Goal: Information Seeking & Learning: Learn about a topic

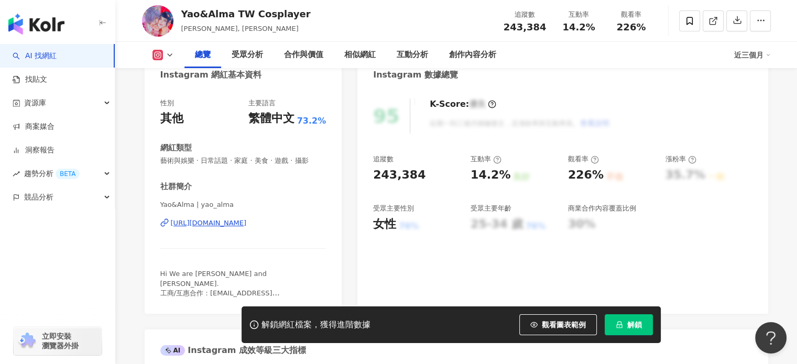
scroll to position [157, 0]
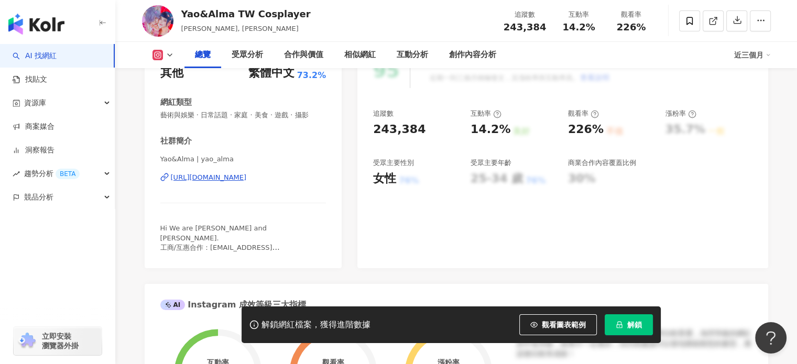
click at [247, 178] on div "https://www.instagram.com/yao_alma/" at bounding box center [209, 177] width 76 height 9
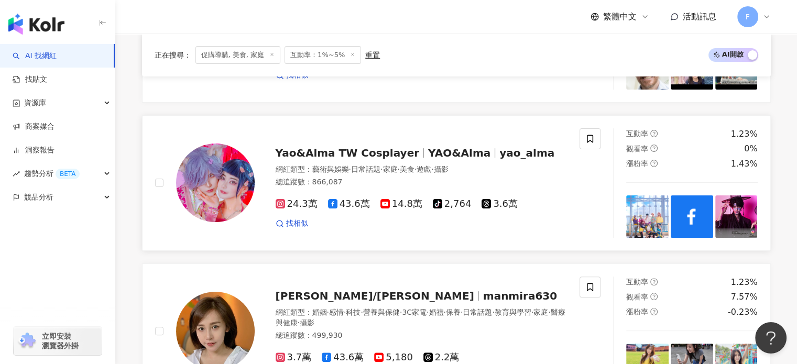
click at [647, 215] on img at bounding box center [647, 217] width 42 height 42
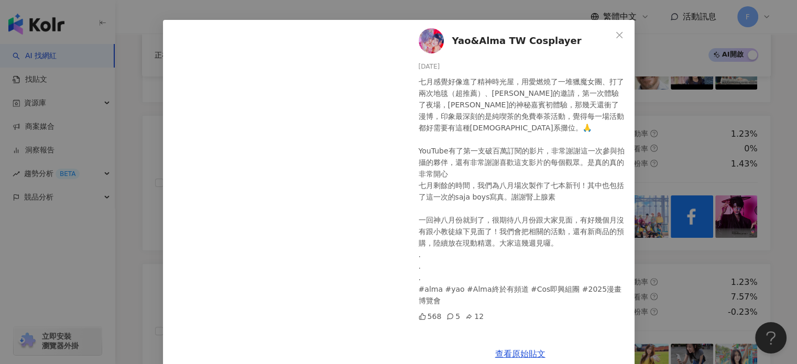
scroll to position [50, 0]
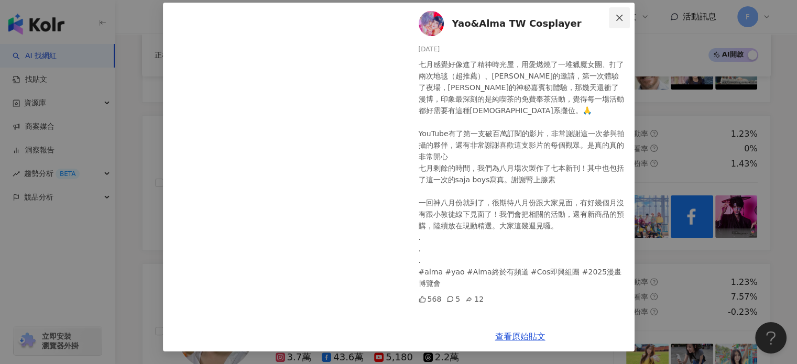
click at [609, 17] on span "Close" at bounding box center [619, 18] width 21 height 8
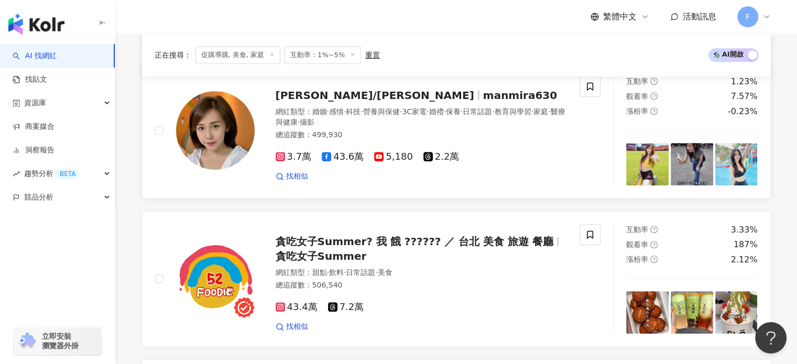
scroll to position [524, 0]
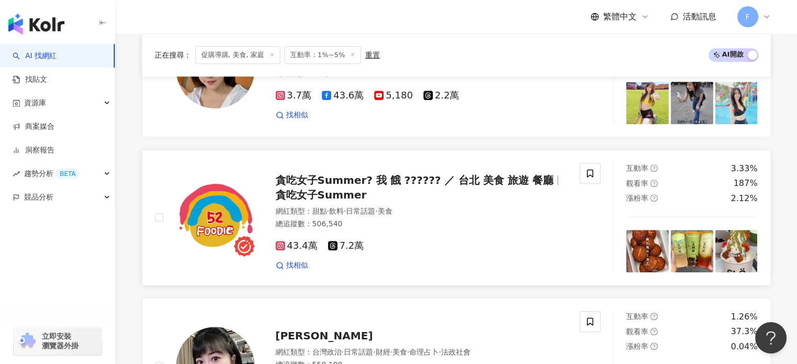
click at [205, 219] on img at bounding box center [215, 217] width 79 height 79
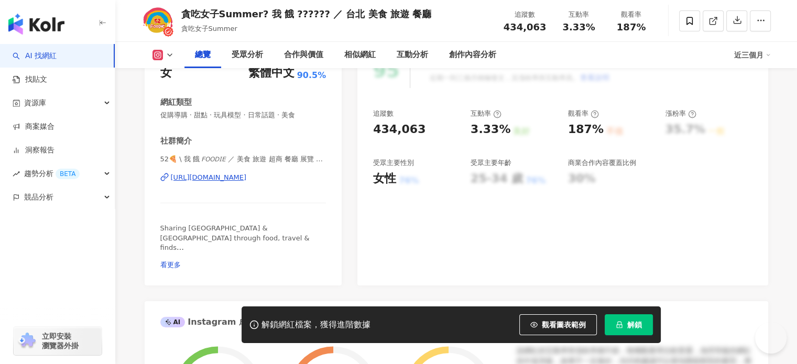
scroll to position [157, 0]
click at [247, 173] on div "https://www.instagram.com/52_foodie/" at bounding box center [209, 177] width 76 height 9
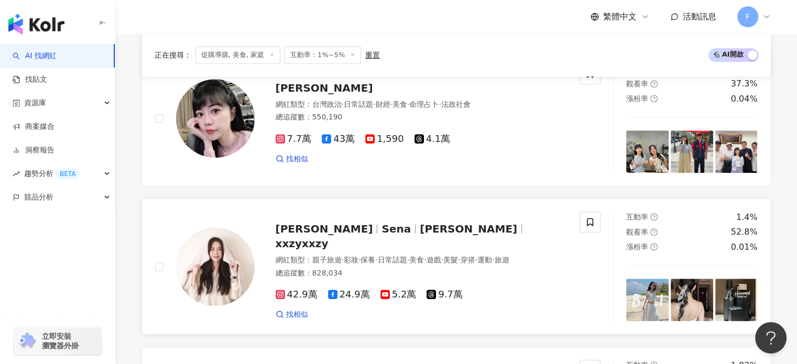
scroll to position [786, 0]
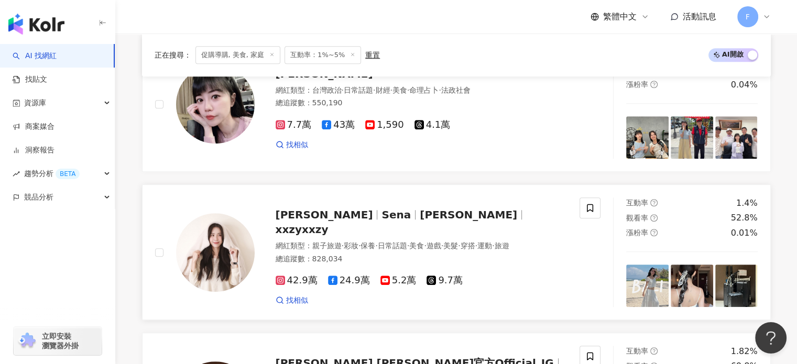
click at [224, 240] on img at bounding box center [215, 252] width 79 height 79
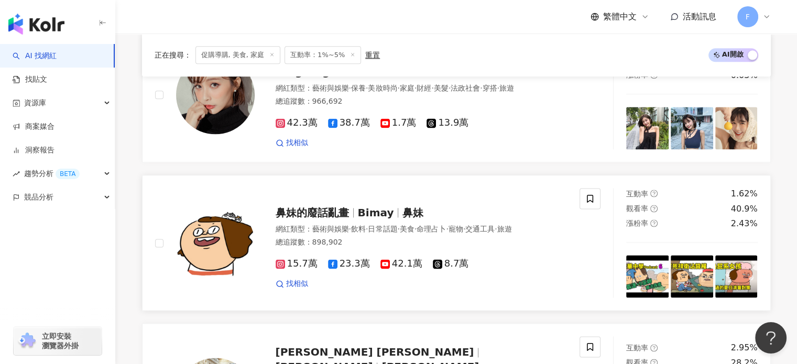
scroll to position [1468, 0]
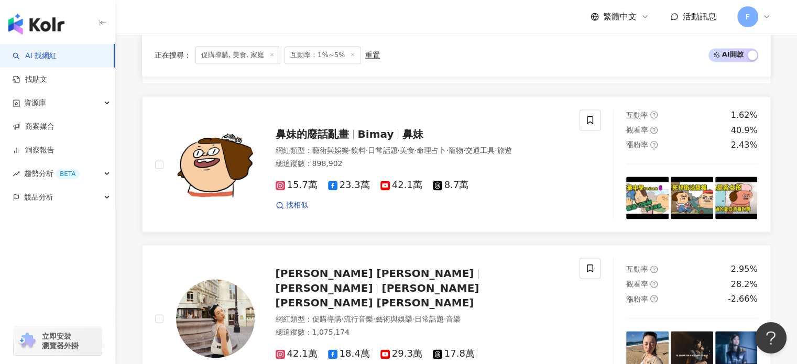
click at [237, 167] on img at bounding box center [215, 164] width 79 height 79
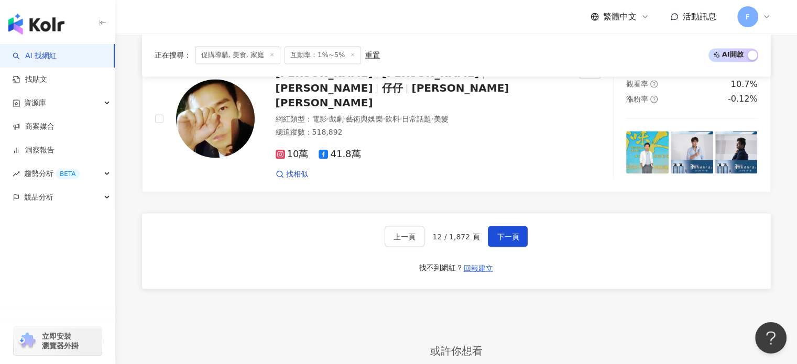
scroll to position [1834, 0]
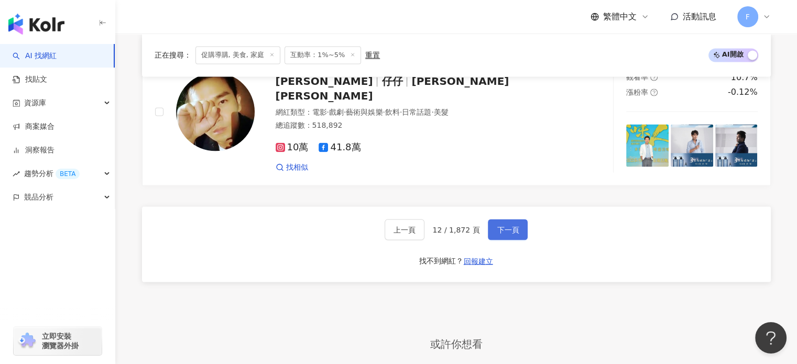
click at [500, 225] on span "下一頁" at bounding box center [508, 229] width 22 height 8
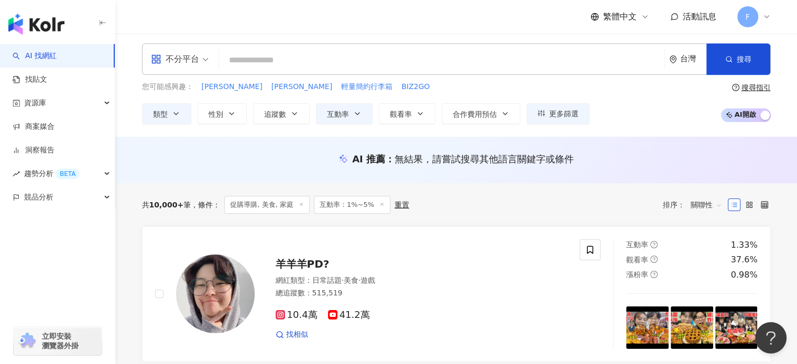
scroll to position [52, 0]
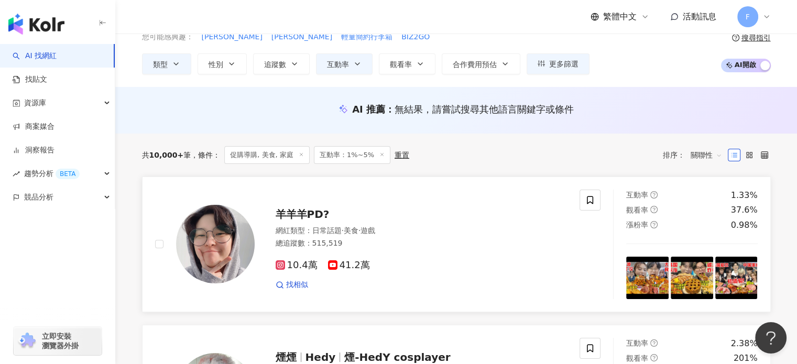
click at [211, 243] on img at bounding box center [215, 244] width 79 height 79
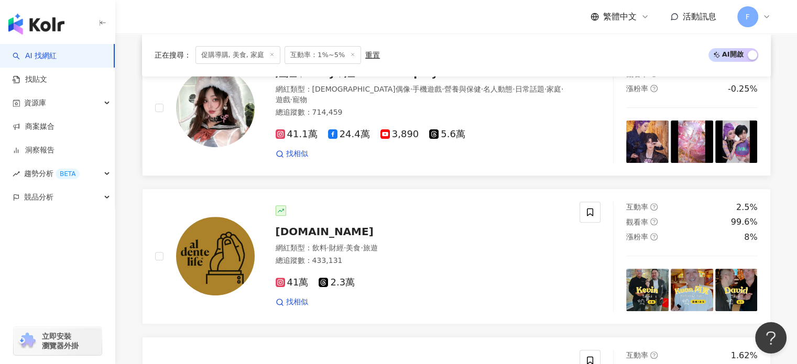
scroll to position [419, 0]
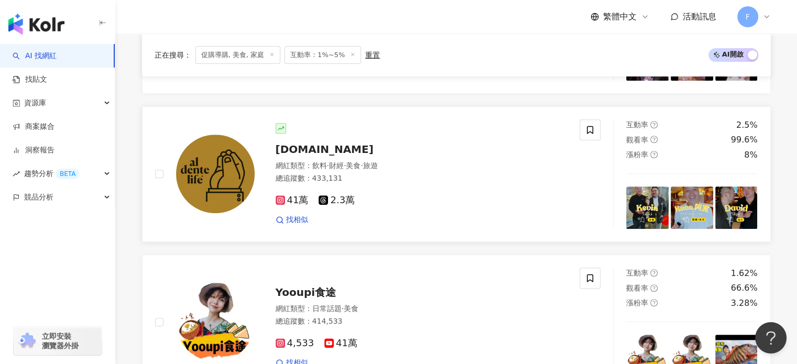
click at [327, 150] on span "al.dente.life" at bounding box center [325, 149] width 98 height 13
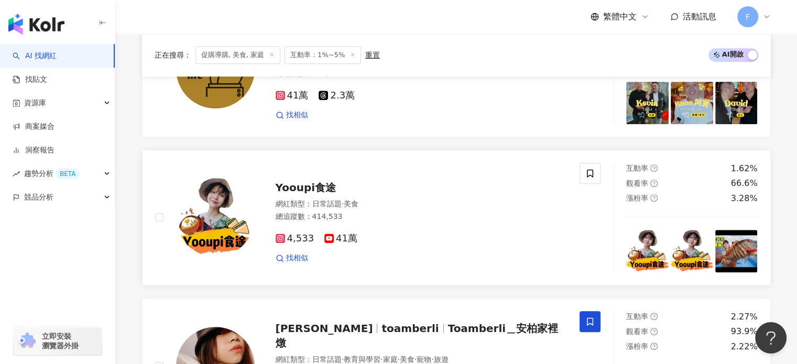
scroll to position [577, 0]
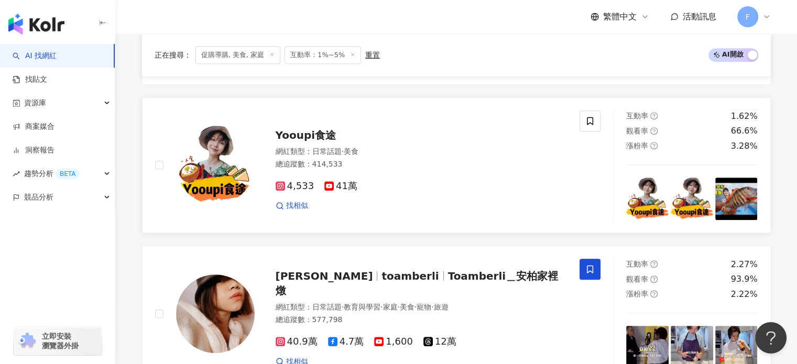
click at [210, 161] on img at bounding box center [215, 165] width 79 height 79
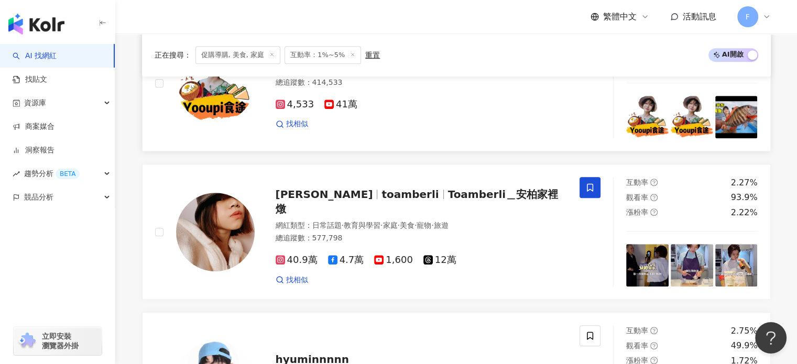
scroll to position [734, 0]
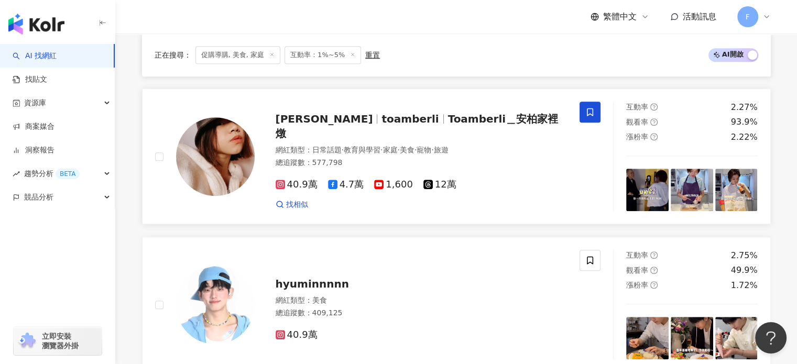
click at [235, 146] on img at bounding box center [215, 156] width 79 height 79
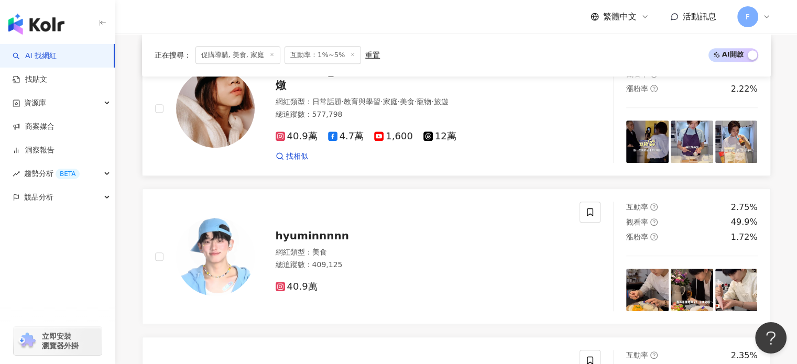
scroll to position [839, 0]
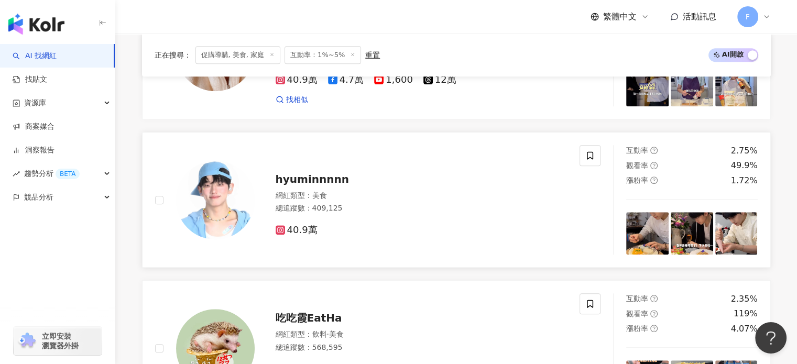
click at [225, 193] on img at bounding box center [215, 200] width 79 height 79
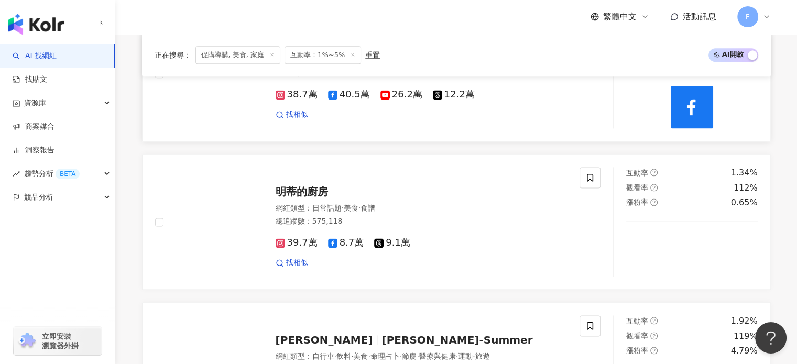
scroll to position [1468, 0]
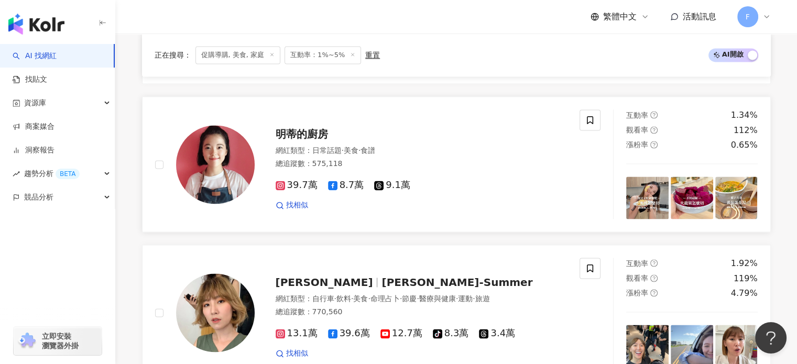
click at [207, 157] on img at bounding box center [215, 164] width 79 height 79
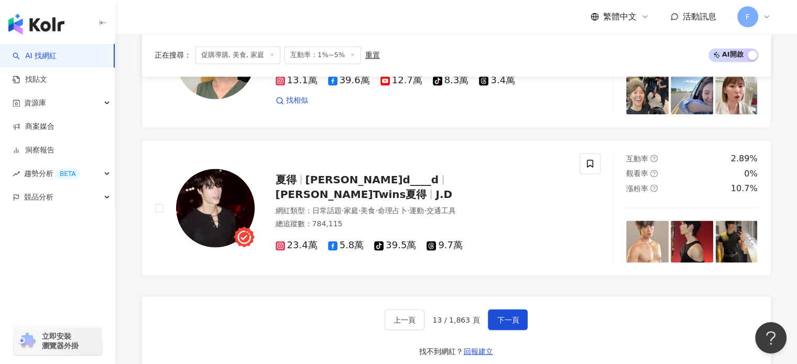
scroll to position [1625, 0]
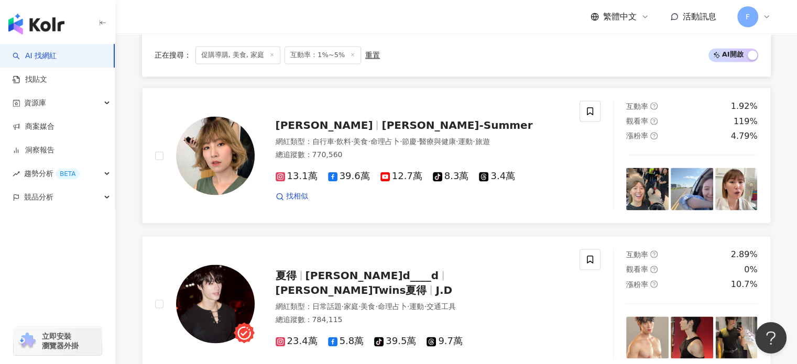
click at [221, 145] on img at bounding box center [215, 155] width 79 height 79
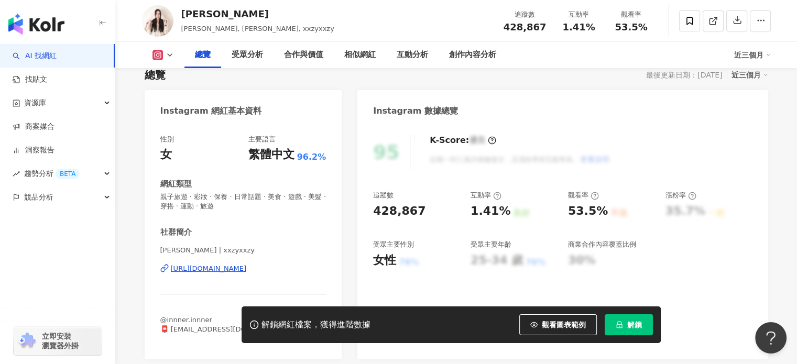
scroll to position [105, 0]
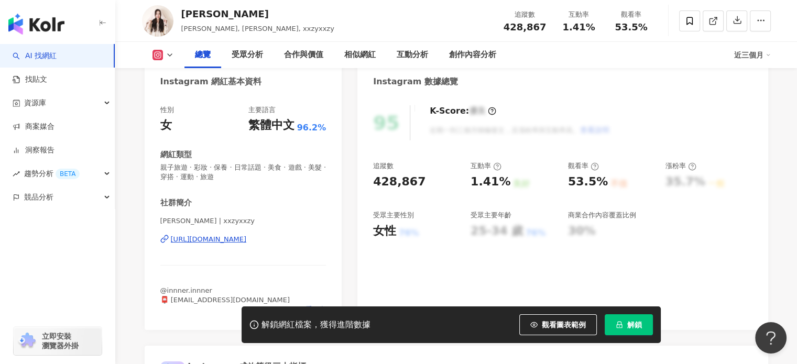
click at [247, 239] on div "[URL][DOMAIN_NAME]" at bounding box center [209, 239] width 76 height 9
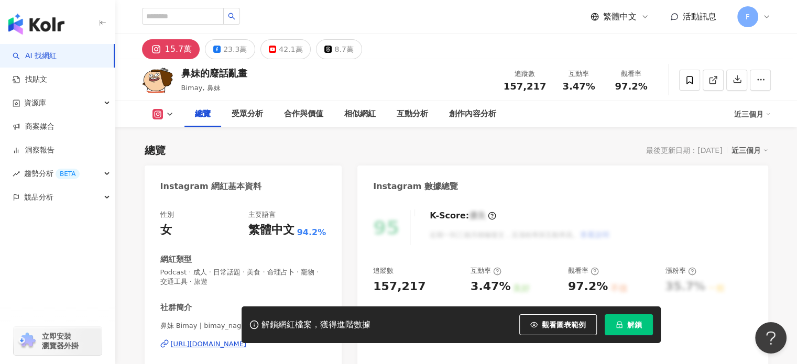
scroll to position [157, 0]
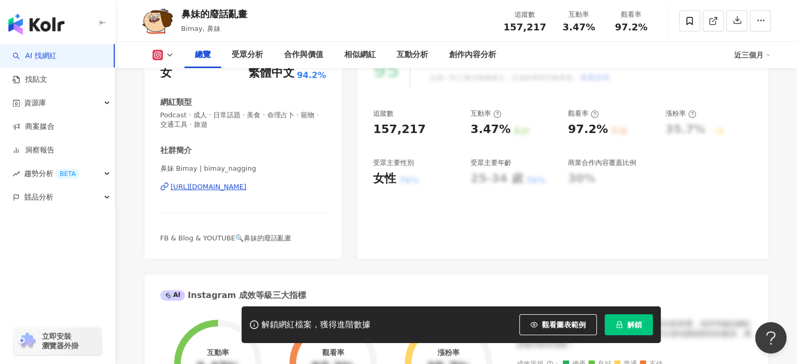
click at [247, 190] on div "https://www.instagram.com/bimay_nagging/" at bounding box center [209, 186] width 76 height 9
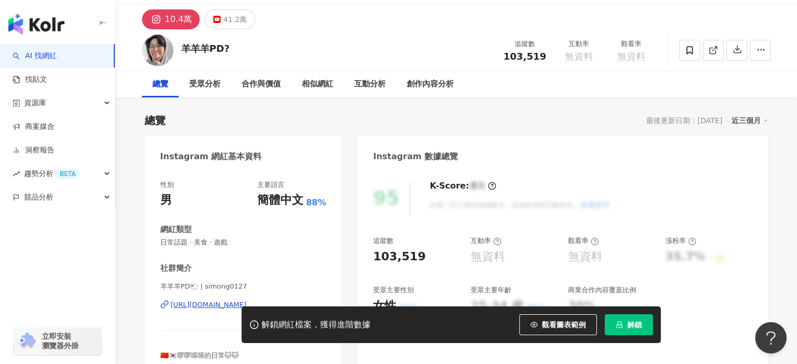
scroll to position [105, 0]
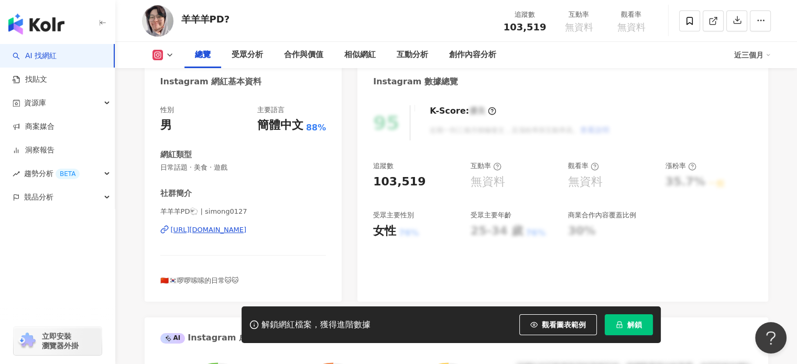
click at [247, 232] on div "https://www.instagram.com/simong0127/" at bounding box center [209, 229] width 76 height 9
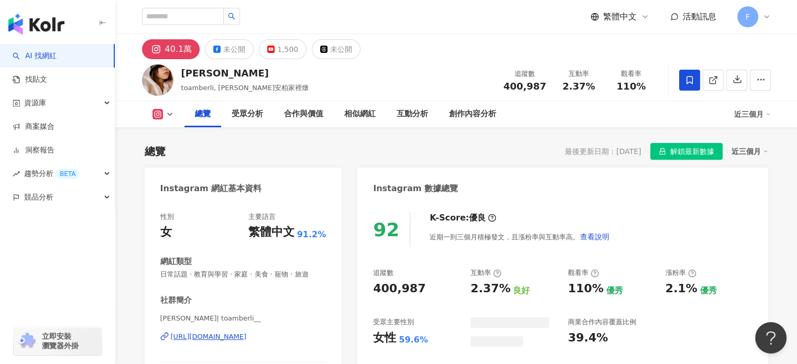
scroll to position [105, 0]
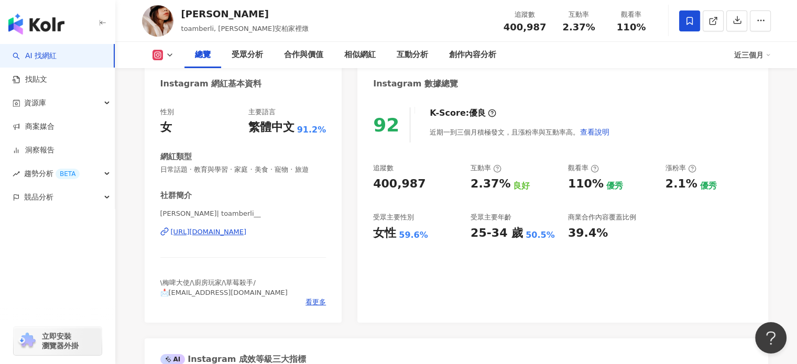
click at [247, 230] on div "https://www.instagram.com/toamberli__/" at bounding box center [209, 231] width 76 height 9
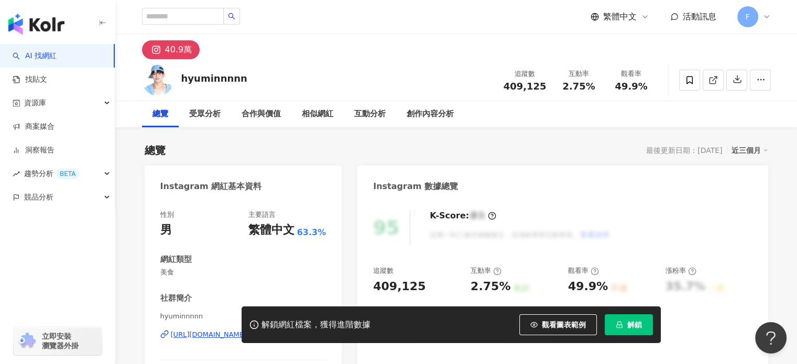
click at [247, 330] on div "https://www.instagram.com/hyuminnnnn/" at bounding box center [209, 334] width 76 height 9
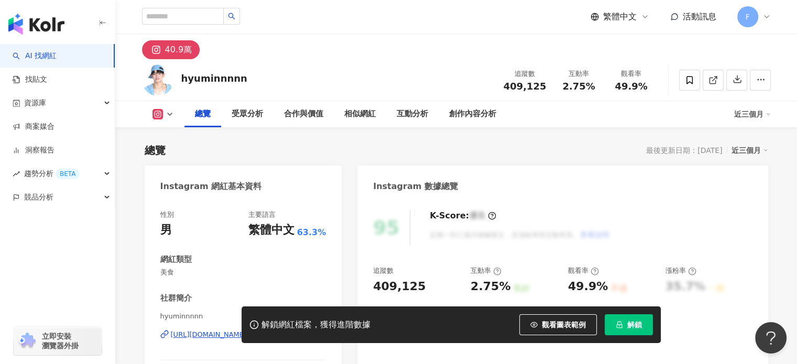
scroll to position [157, 0]
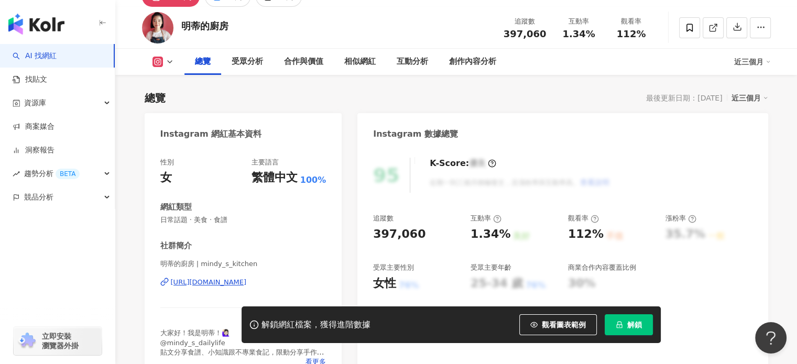
scroll to position [157, 0]
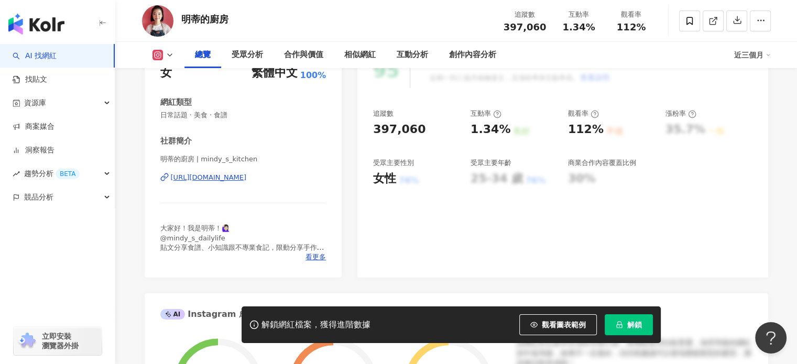
click at [247, 182] on div "https://www.instagram.com/mindy_s_kitchen/" at bounding box center [209, 177] width 76 height 9
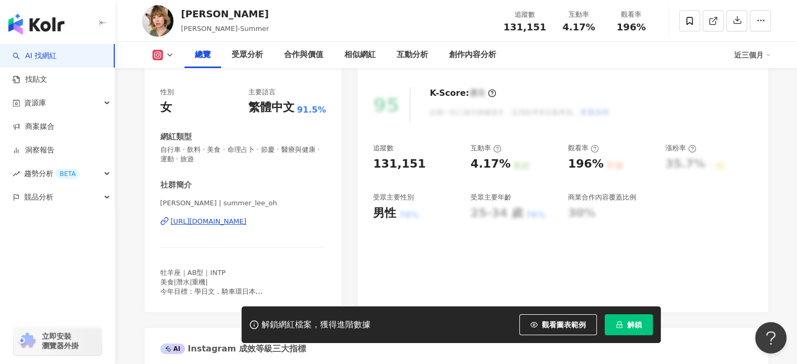
scroll to position [105, 0]
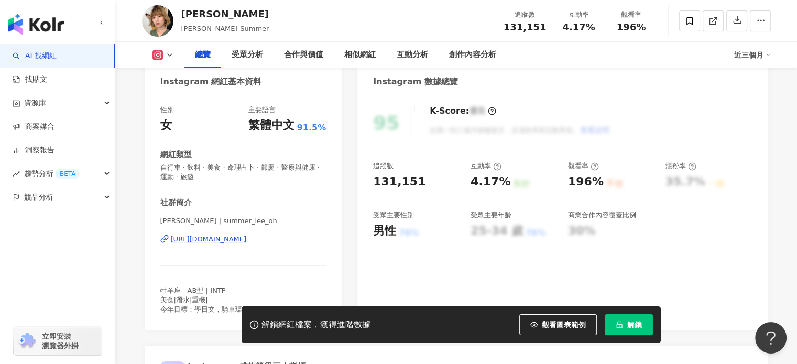
click at [247, 236] on div "[URL][DOMAIN_NAME]" at bounding box center [209, 239] width 76 height 9
